Goal: Use online tool/utility: Utilize a website feature to perform a specific function

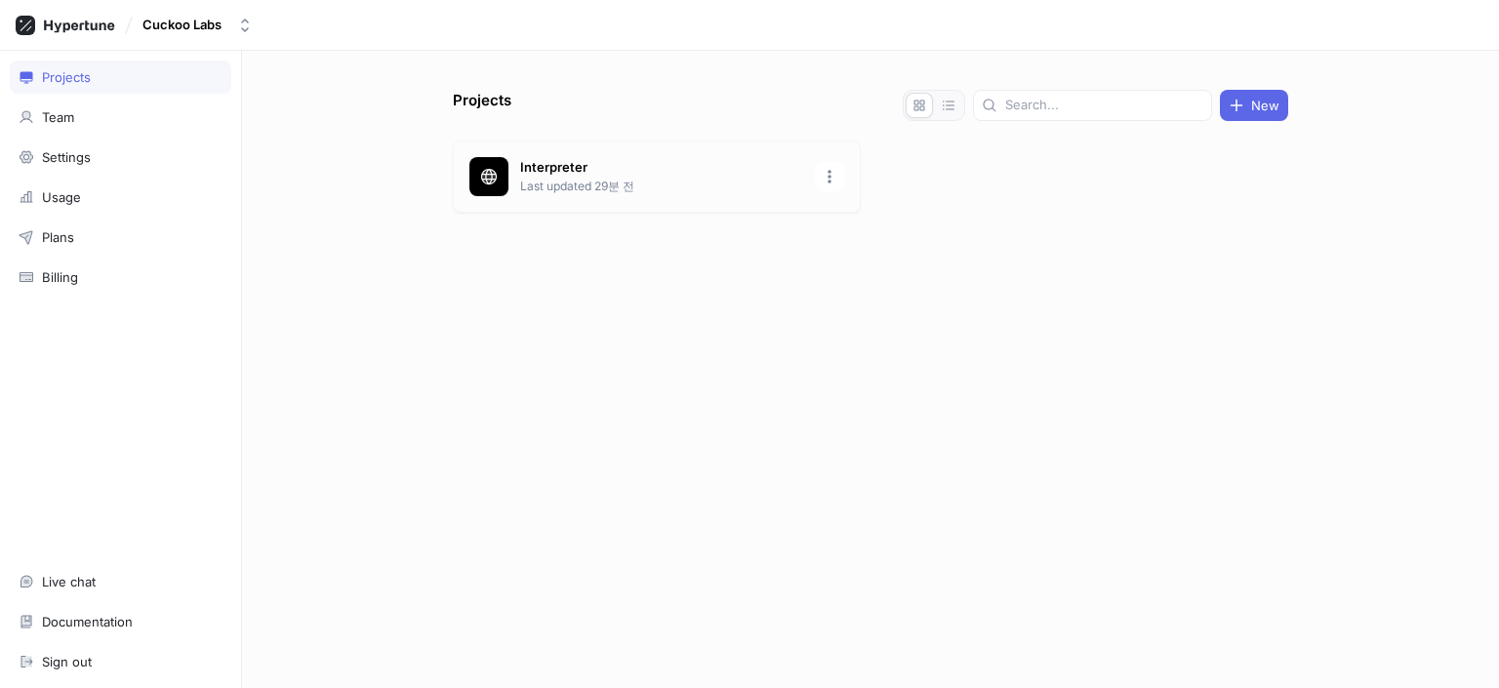
click at [811, 190] on div "Interpreter Last updated 29분 전" at bounding box center [657, 177] width 408 height 72
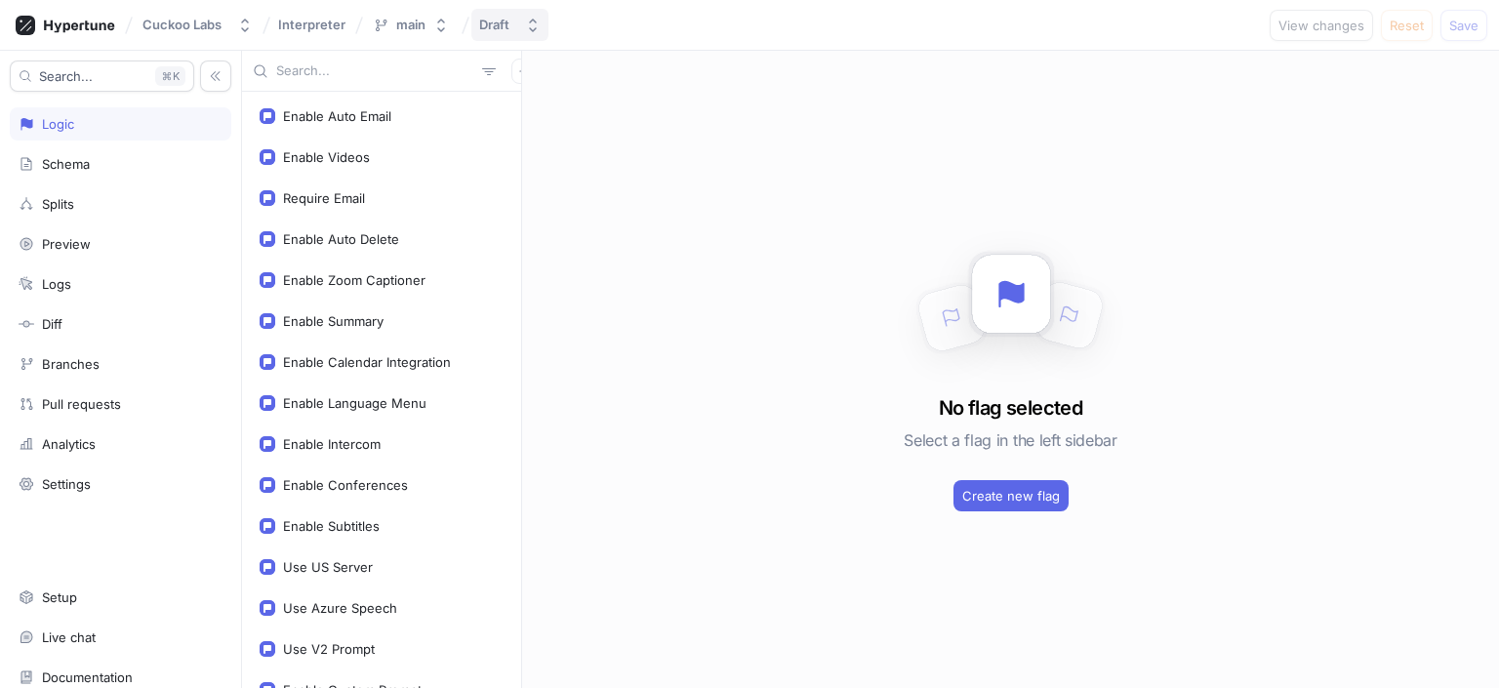
click at [494, 27] on div "Draft" at bounding box center [494, 25] width 30 height 17
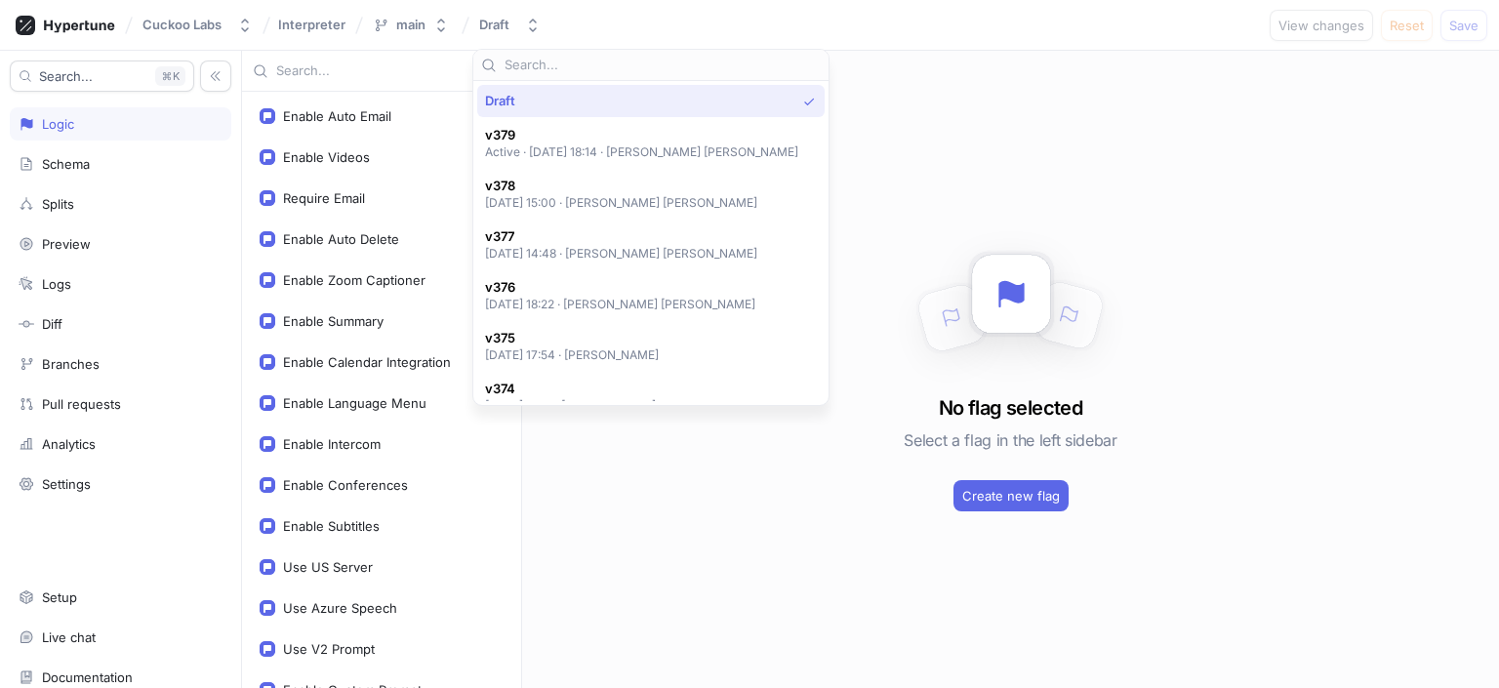
click at [819, 229] on div "No flag selected Select a flag in the left sidebar Create new flag" at bounding box center [1010, 369] width 977 height 637
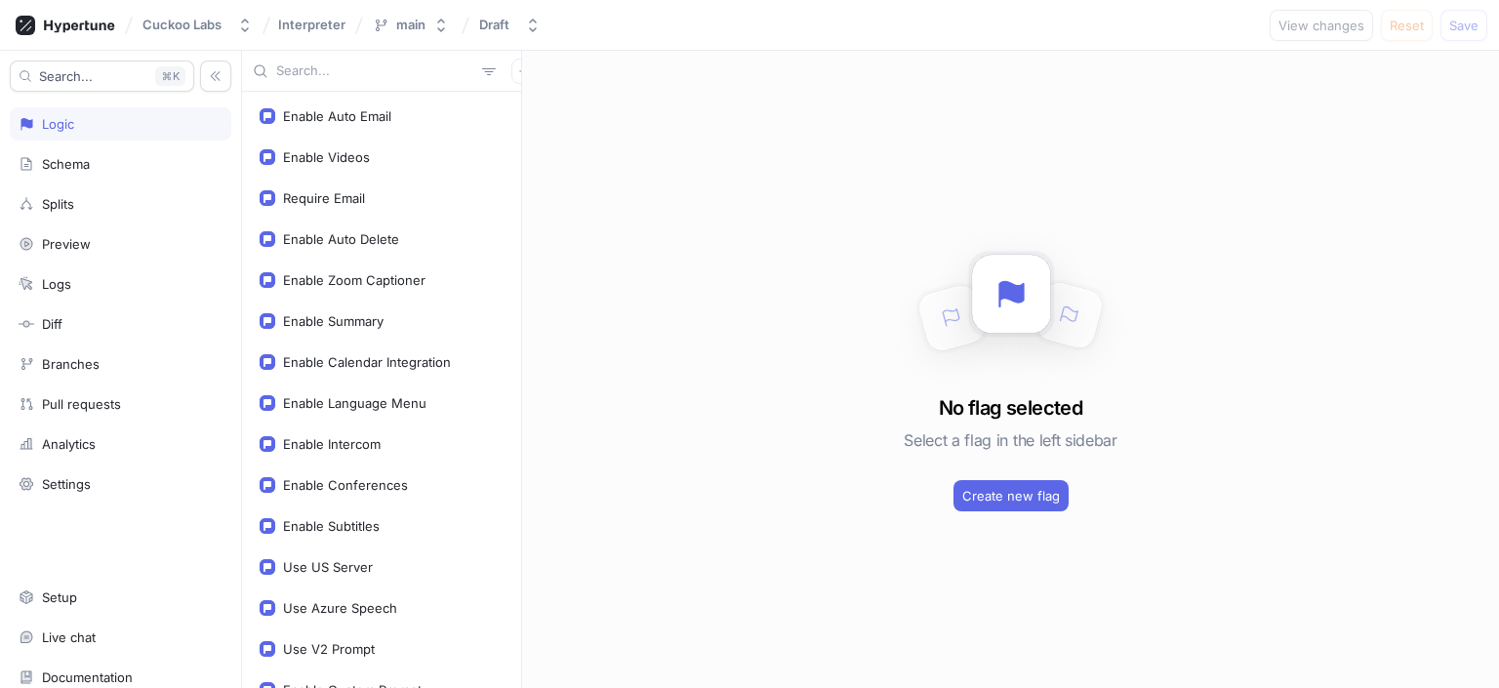
click at [730, 366] on div "No flag selected Select a flag in the left sidebar Create new flag" at bounding box center [1010, 369] width 977 height 637
click at [431, 122] on div "Enable Auto Email" at bounding box center [382, 116] width 244 height 16
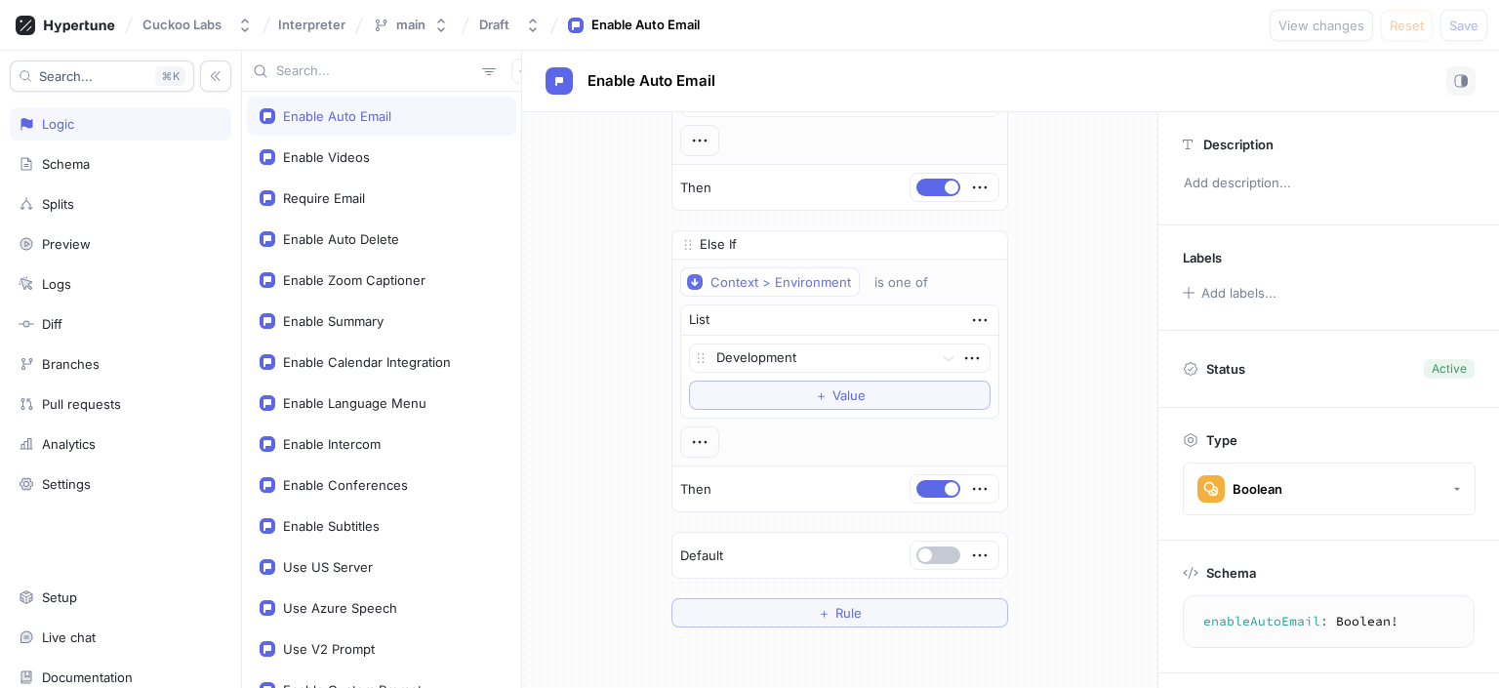
scroll to position [220, 0]
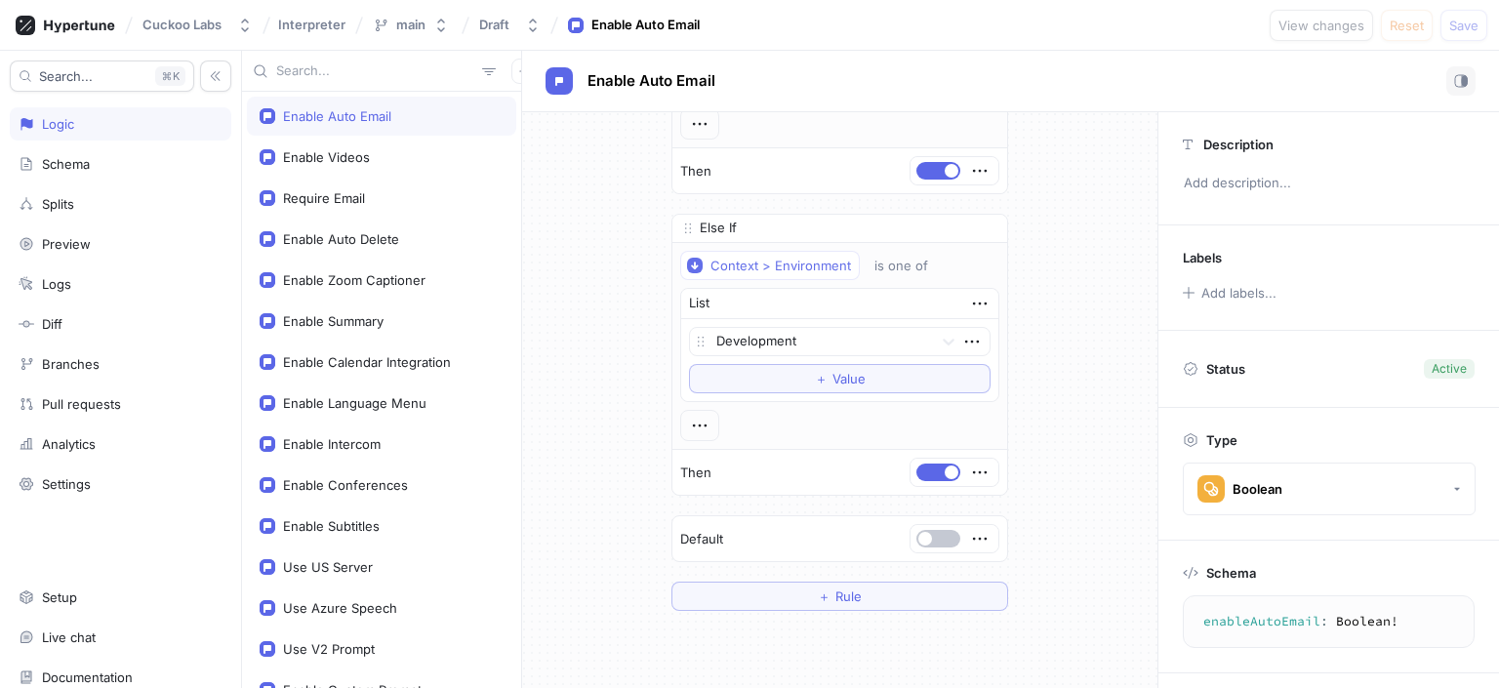
type textarea "x"
